Goal: Task Accomplishment & Management: Use online tool/utility

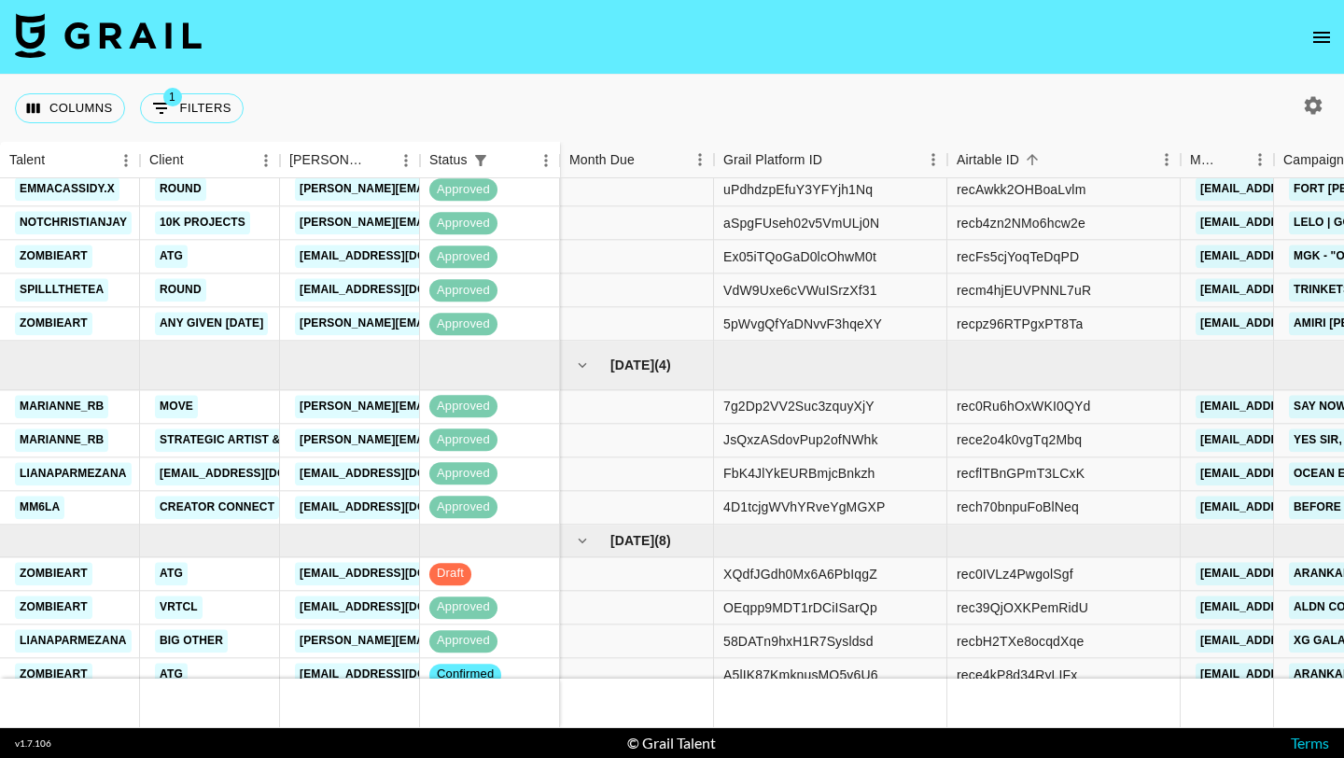
scroll to position [521, 0]
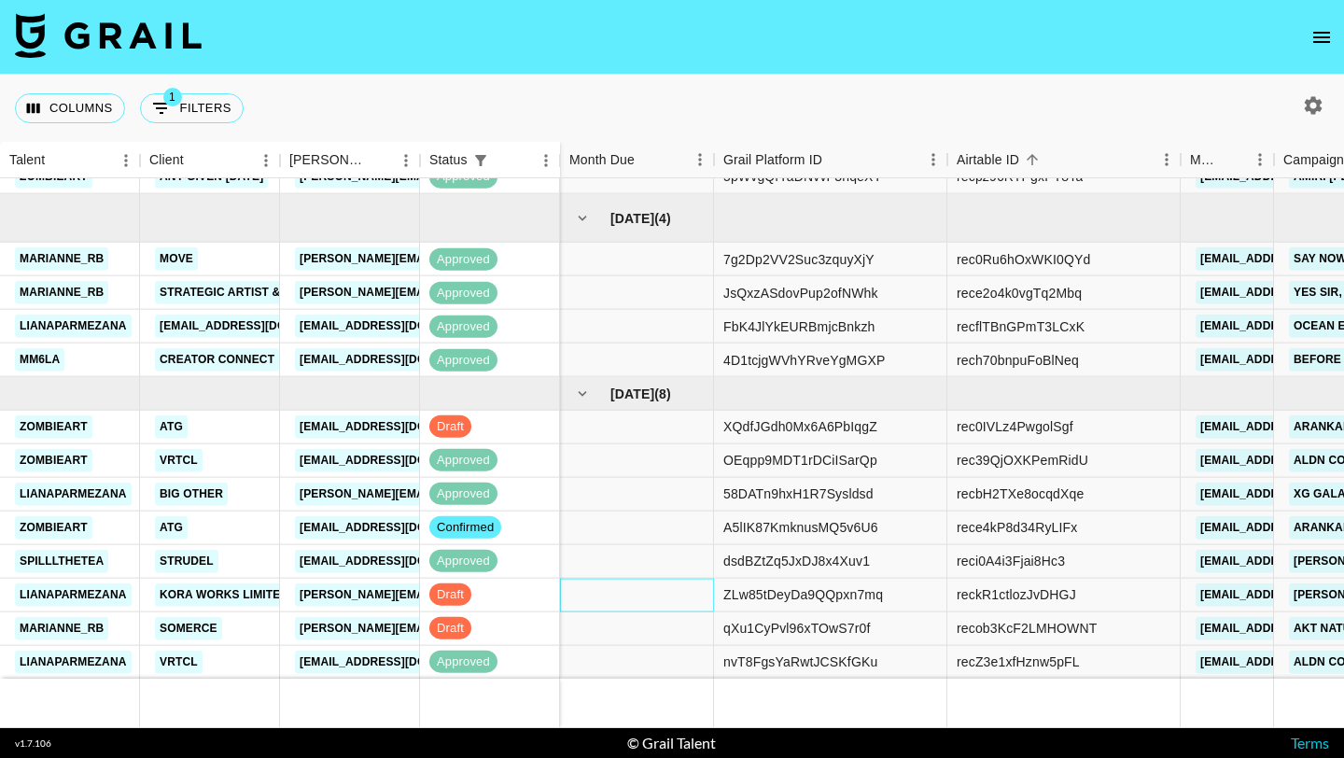
click at [583, 582] on div at bounding box center [637, 595] width 154 height 34
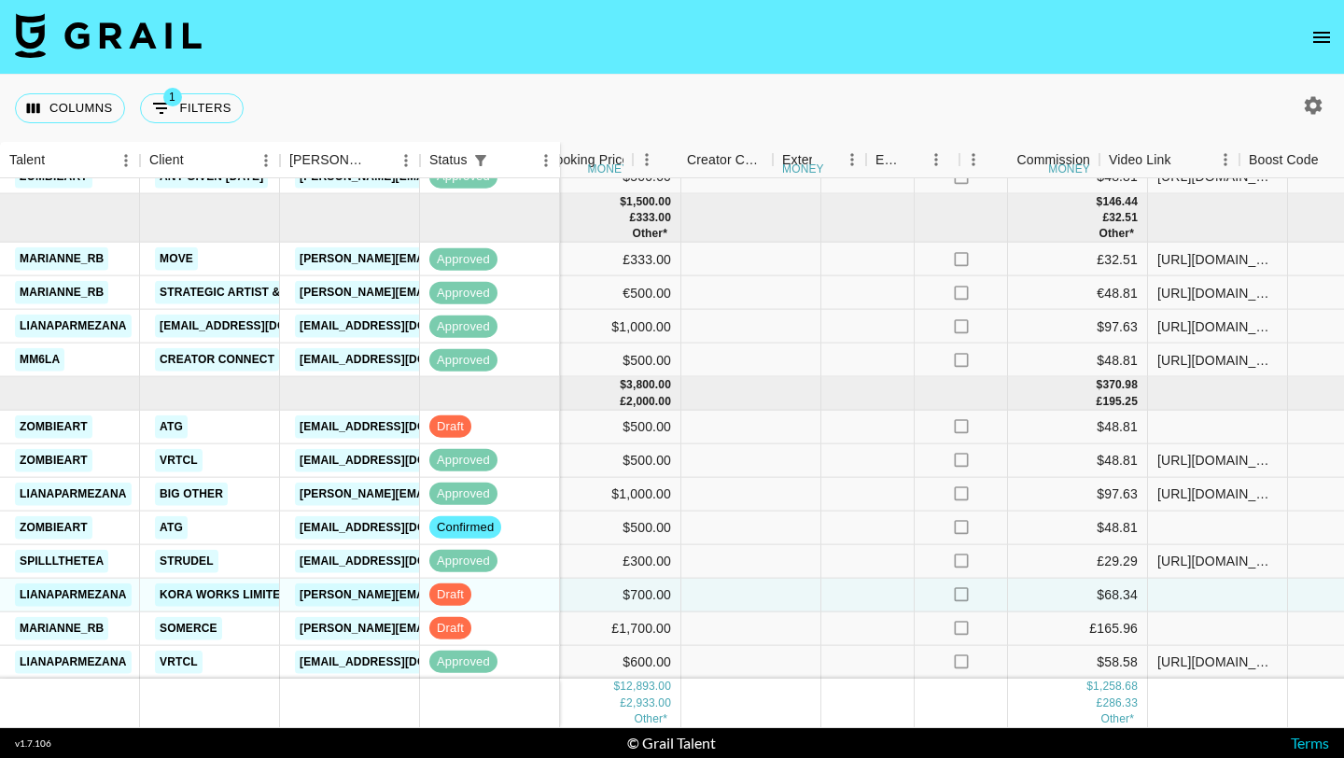
scroll to position [521, 1606]
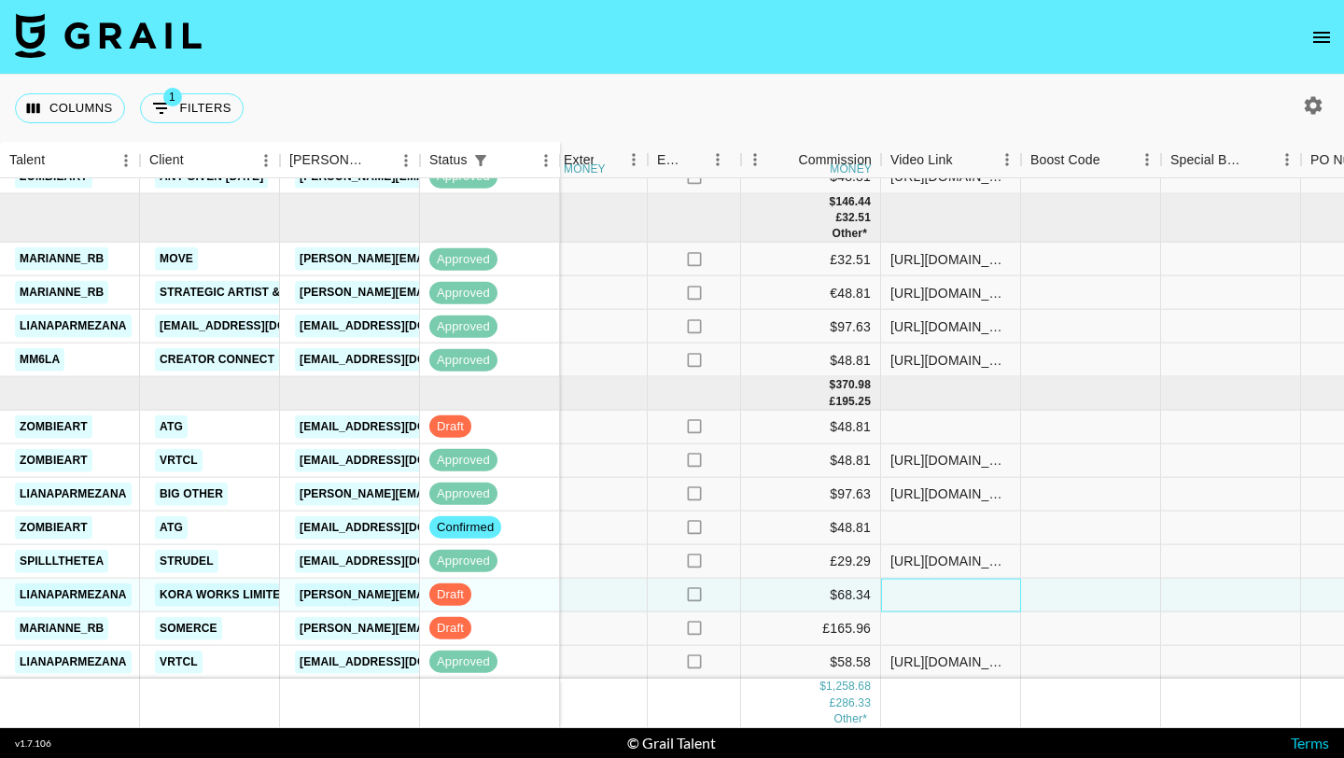
click at [960, 592] on div at bounding box center [951, 595] width 140 height 34
type input "[URL][DOMAIN_NAME]"
click at [1073, 599] on div at bounding box center [1091, 595] width 140 height 34
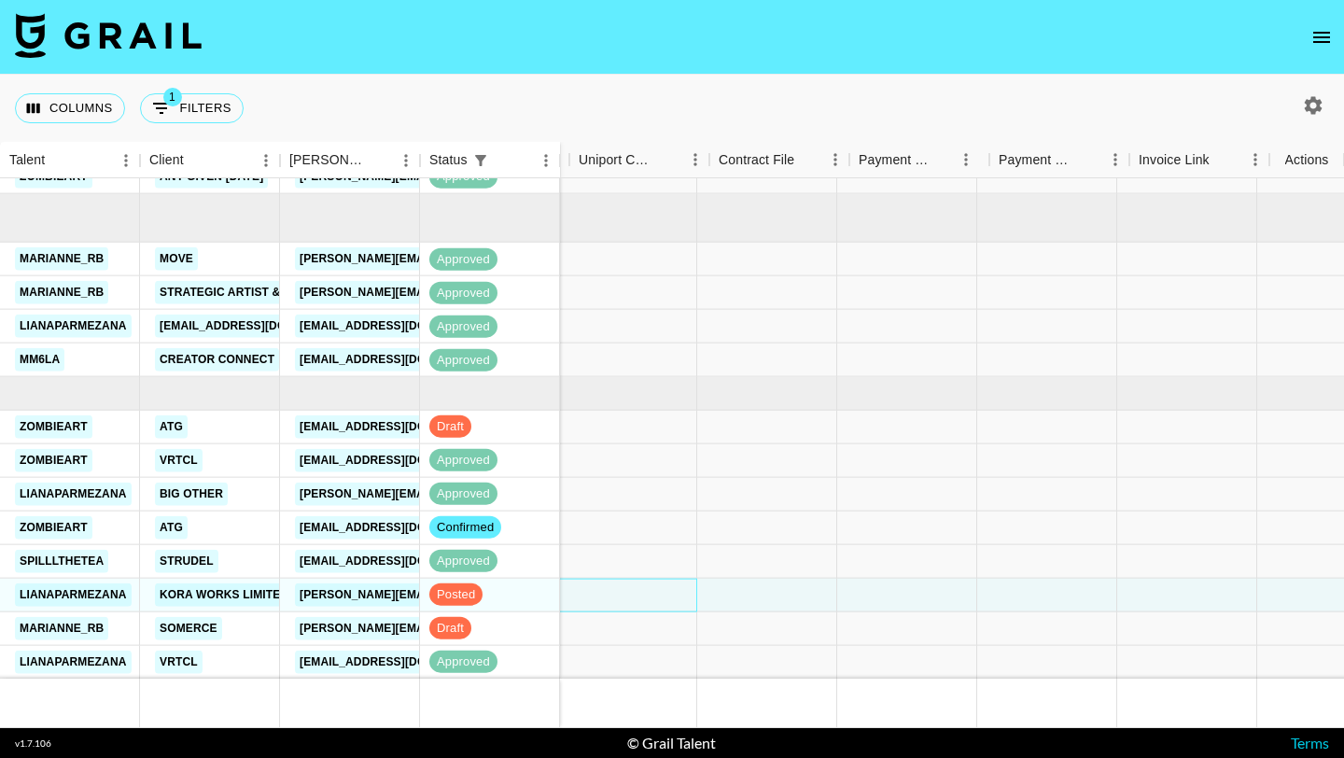
scroll to position [521, 2618]
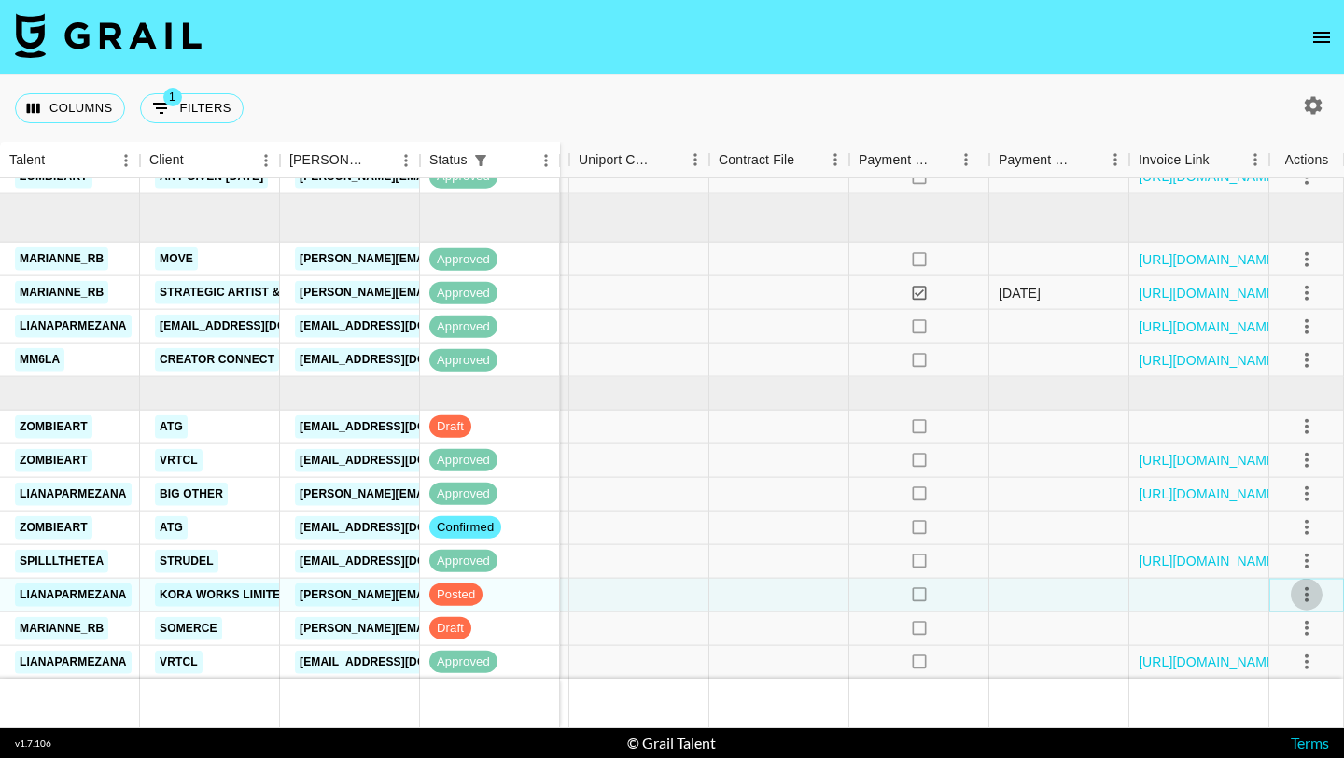
click at [1302, 590] on icon "select merge strategy" at bounding box center [1307, 594] width 22 height 22
click at [1257, 554] on div "Approve" at bounding box center [1266, 554] width 57 height 22
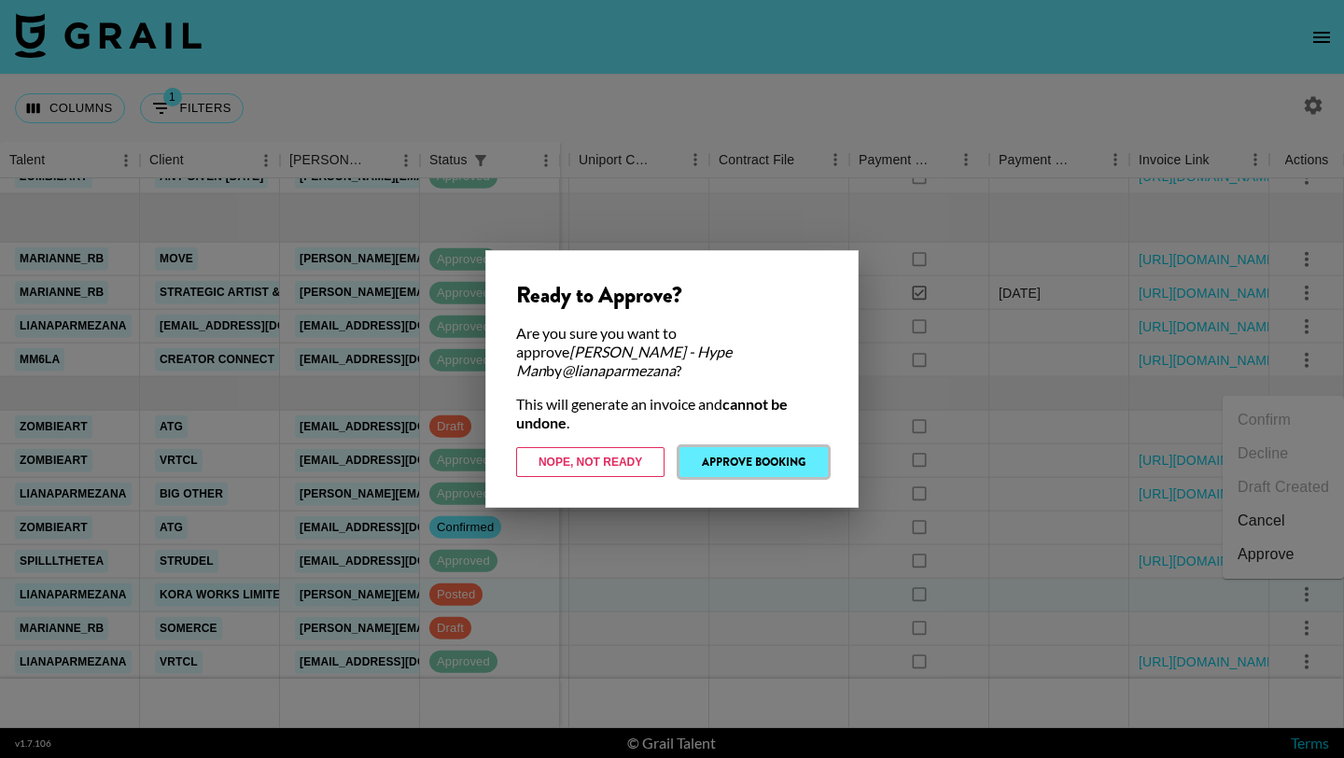
click at [770, 460] on button "Approve Booking" at bounding box center [754, 462] width 148 height 30
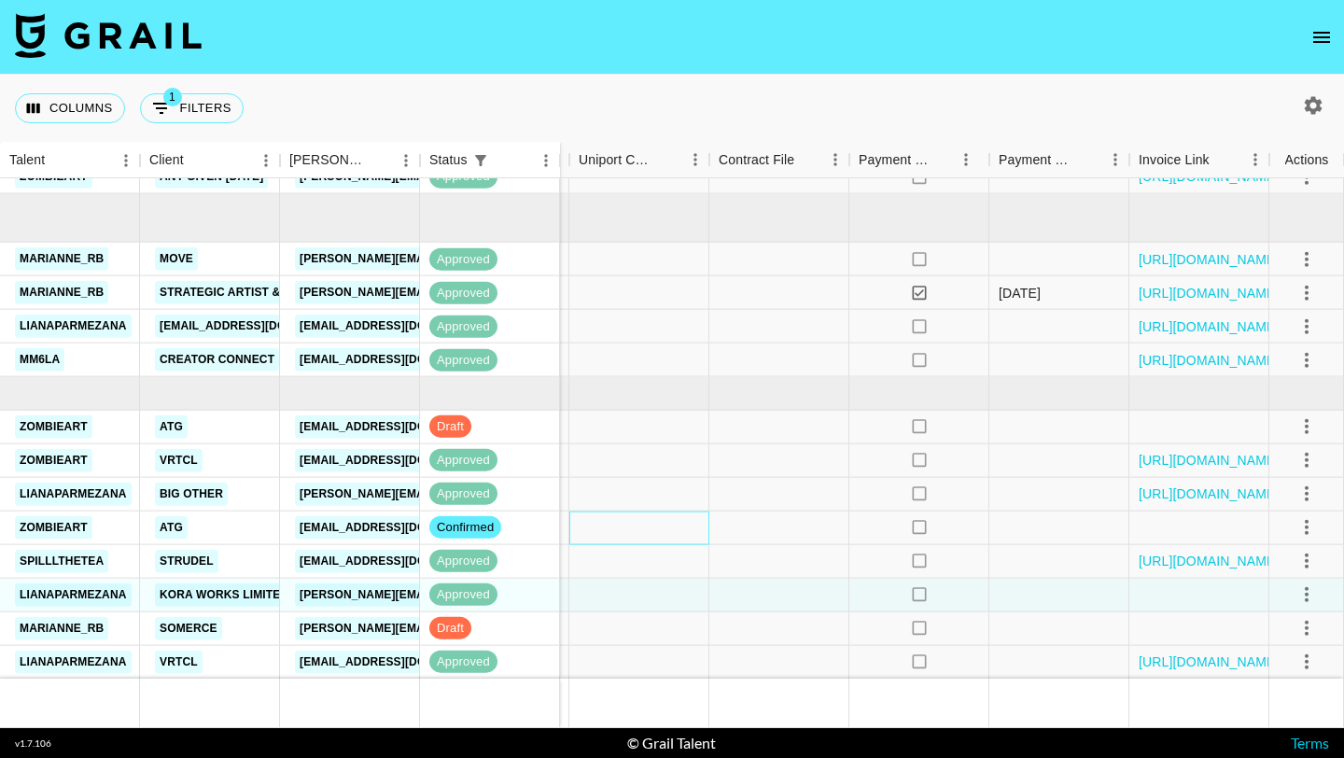
click at [619, 531] on div at bounding box center [639, 528] width 140 height 34
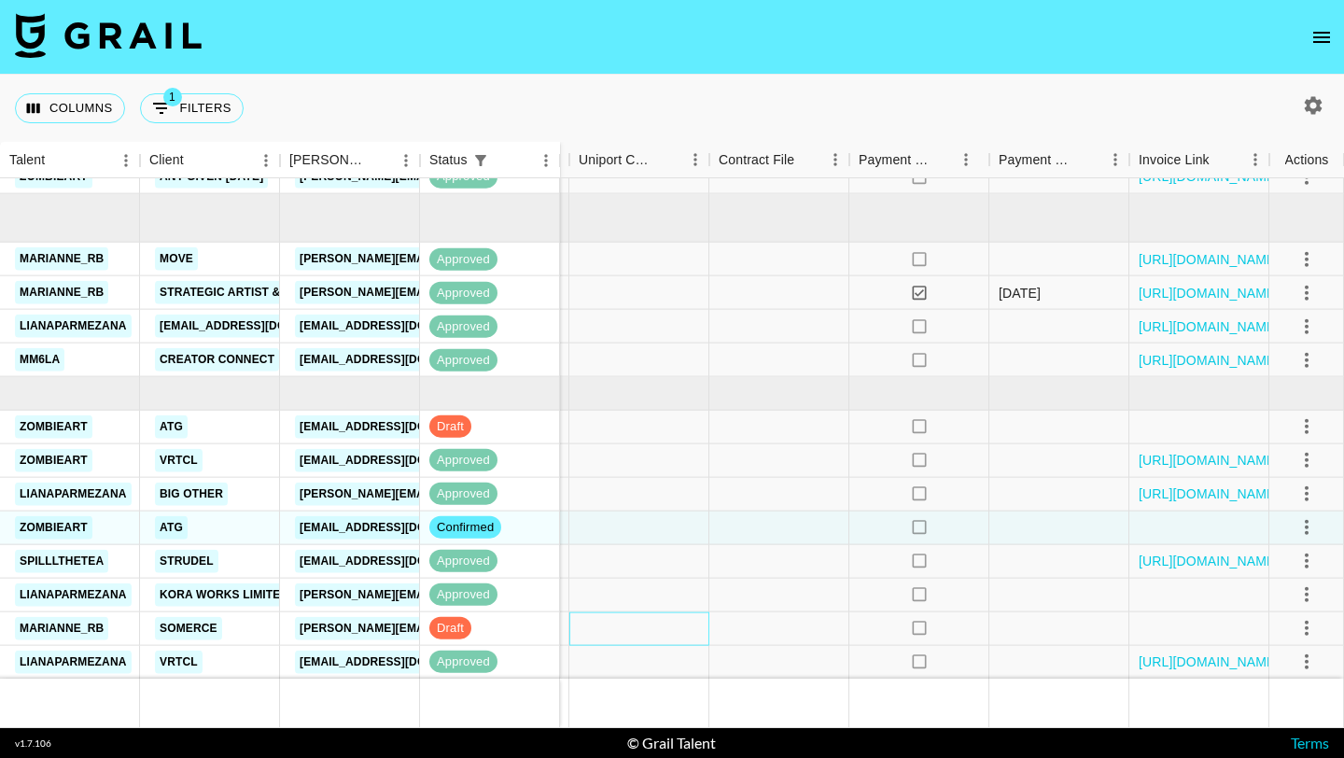
click at [619, 623] on div at bounding box center [639, 628] width 140 height 34
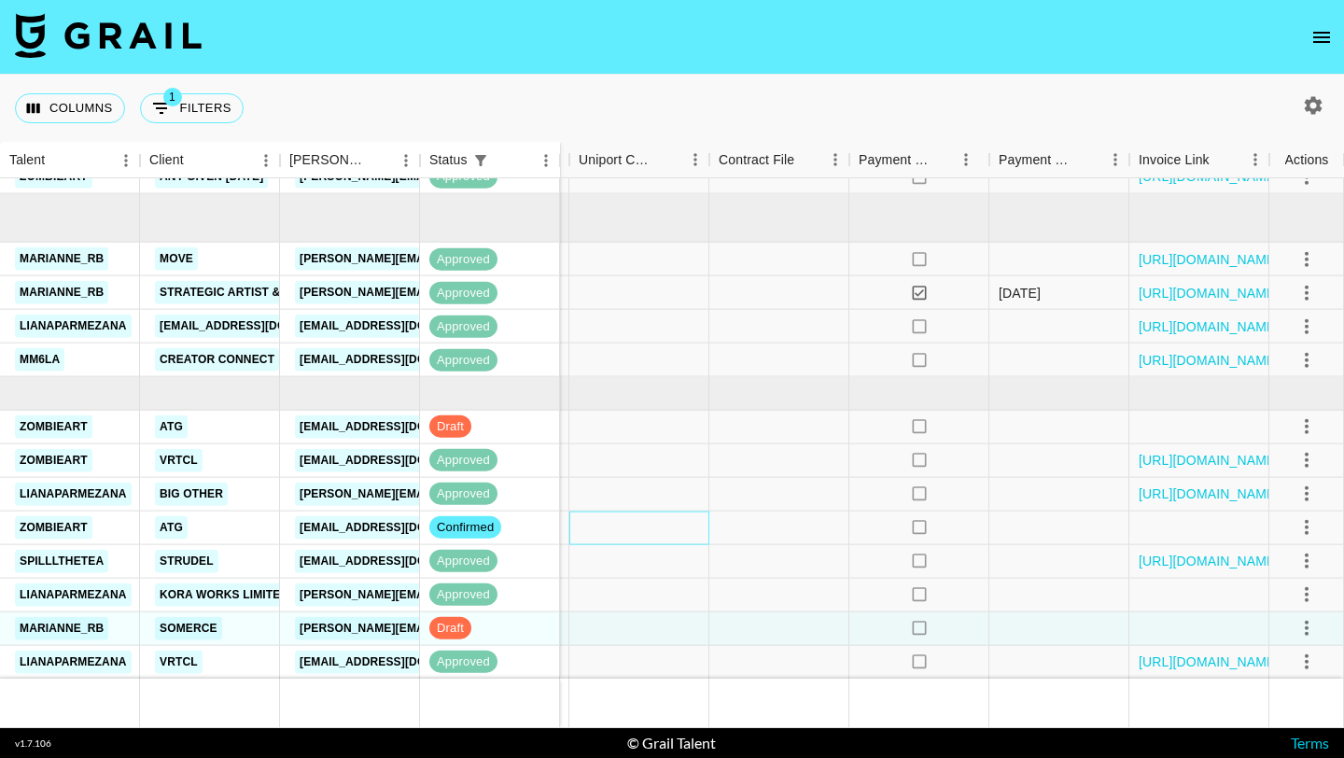
click at [609, 530] on div at bounding box center [639, 528] width 140 height 34
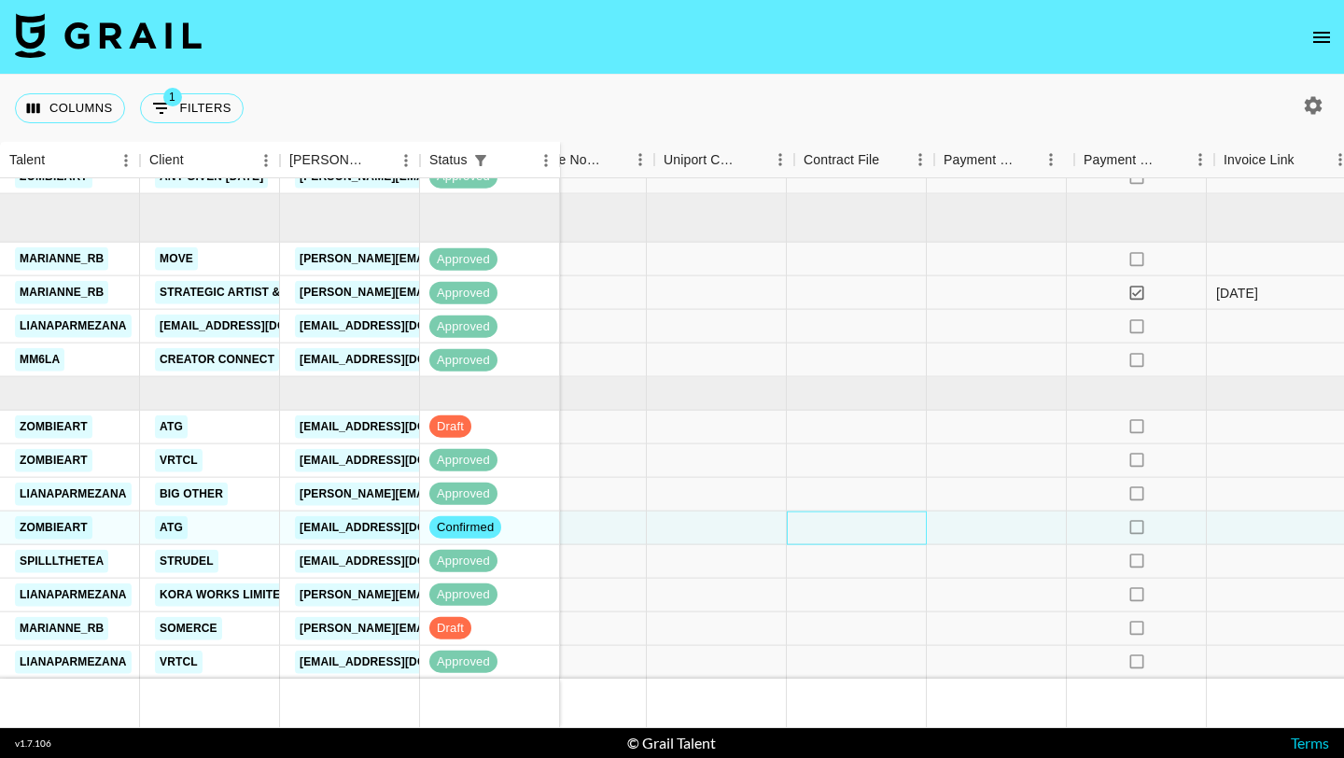
scroll to position [521, 2305]
